Goal: Information Seeking & Learning: Learn about a topic

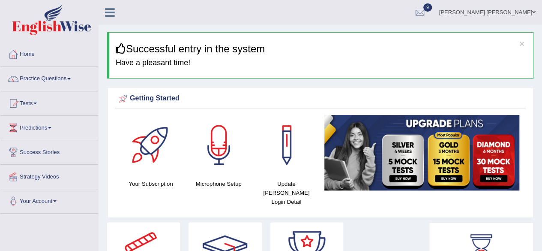
click at [66, 78] on link "Practice Questions" at bounding box center [49, 77] width 98 height 21
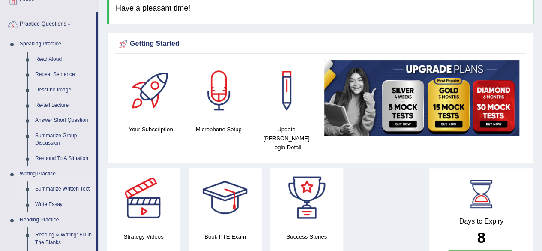
scroll to position [86, 0]
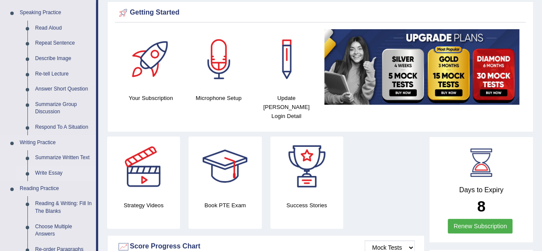
click at [50, 169] on link "Write Essay" at bounding box center [63, 172] width 65 height 15
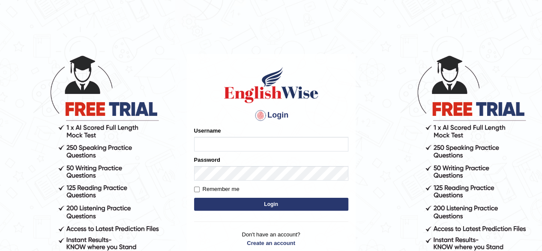
type input "[PERSON_NAME]"
drag, startPoint x: 0, startPoint y: 0, endPoint x: 231, endPoint y: 196, distance: 302.9
click at [231, 196] on form "Please fix the following errors: Username [PERSON_NAME] Password Remember me Lo…" at bounding box center [271, 169] width 154 height 86
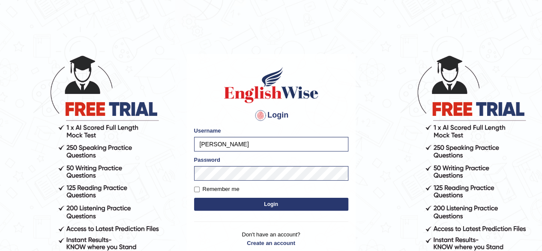
click at [231, 201] on button "Login" at bounding box center [271, 204] width 154 height 13
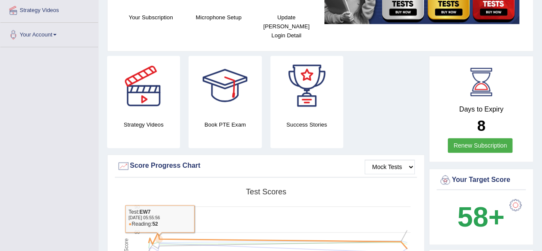
scroll to position [86, 0]
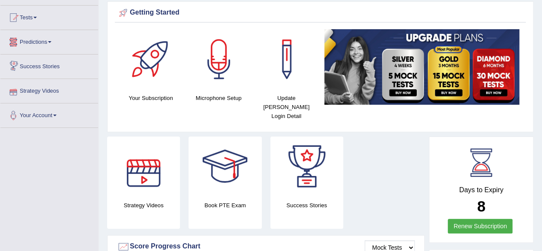
click at [49, 38] on link "Predictions" at bounding box center [49, 40] width 98 height 21
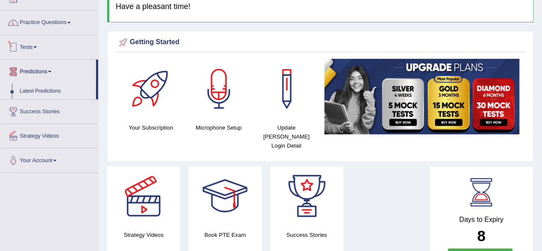
scroll to position [43, 0]
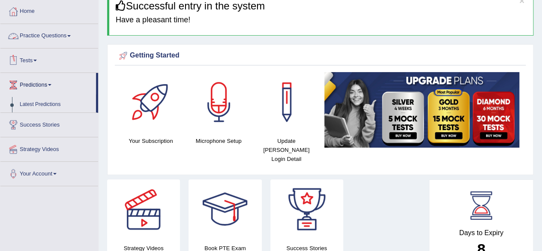
click at [64, 33] on link "Practice Questions" at bounding box center [49, 34] width 98 height 21
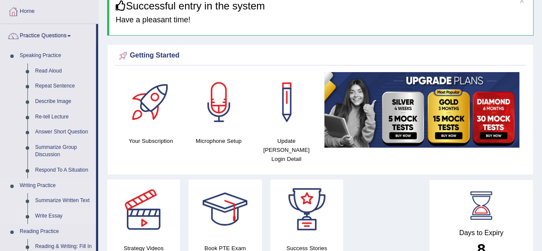
click at [48, 216] on link "Write Essay" at bounding box center [63, 215] width 65 height 15
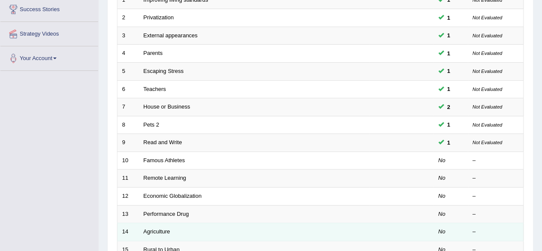
scroll to position [141, 0]
